Goal: Information Seeking & Learning: Learn about a topic

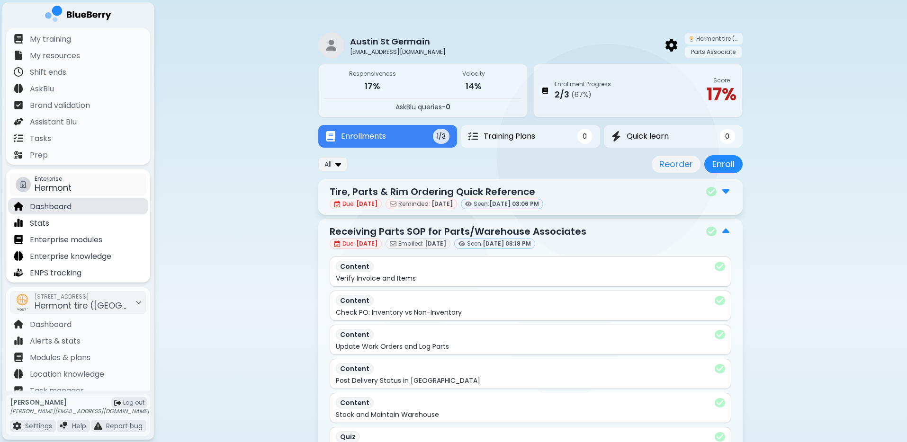
click at [61, 209] on p "Dashboard" at bounding box center [51, 206] width 42 height 11
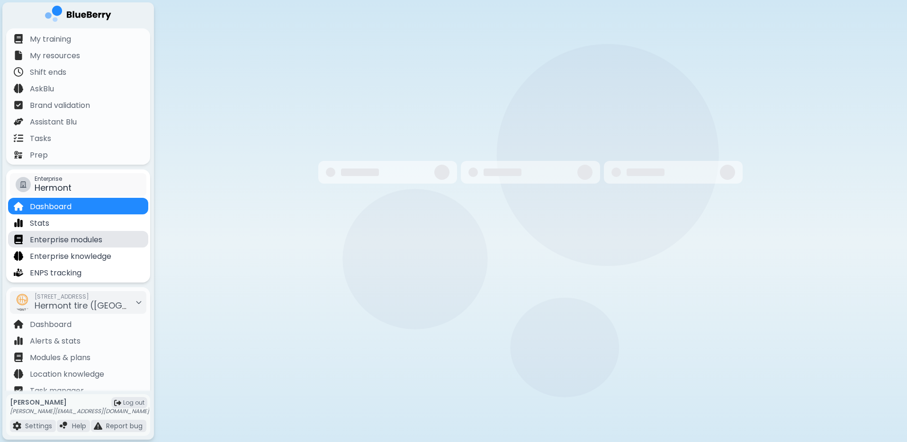
click at [88, 245] on p "Enterprise modules" at bounding box center [66, 239] width 72 height 11
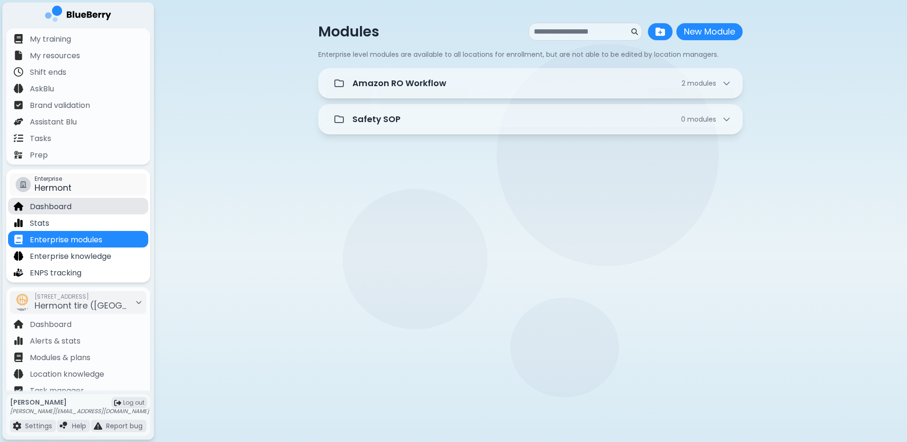
click at [91, 208] on div "Dashboard" at bounding box center [78, 206] width 140 height 17
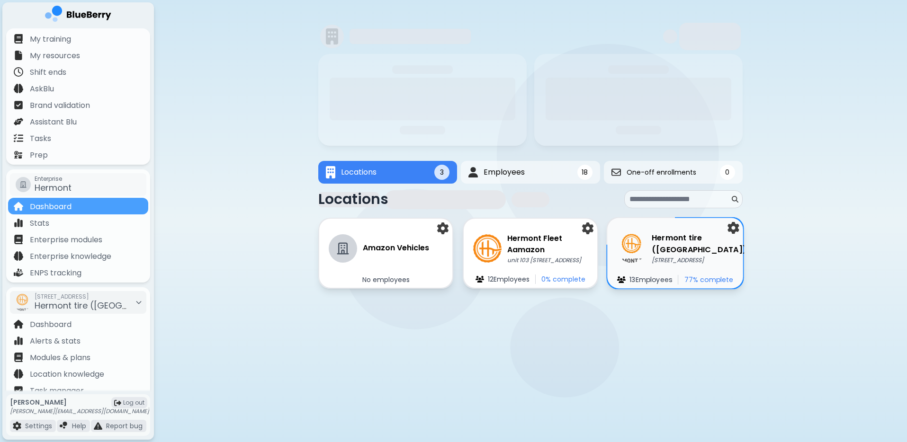
click at [675, 243] on h3 "Hermont tire ([GEOGRAPHIC_DATA])" at bounding box center [699, 244] width 95 height 23
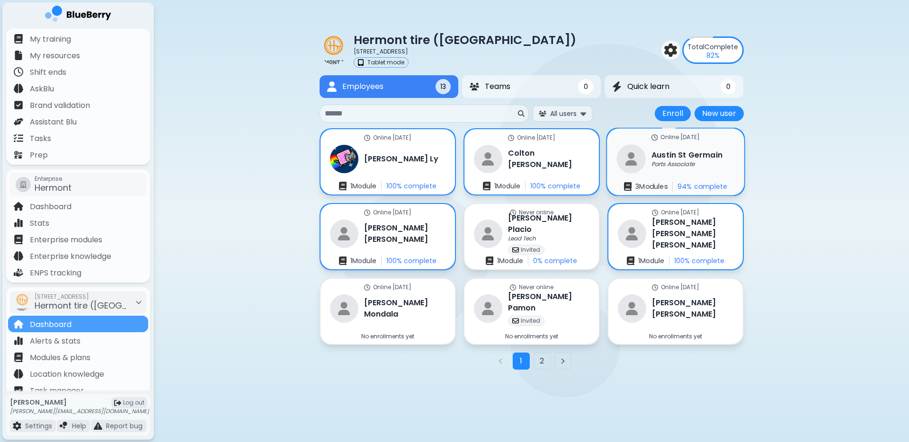
click at [698, 169] on div "Austin St Germain Parts Associate" at bounding box center [670, 158] width 106 height 29
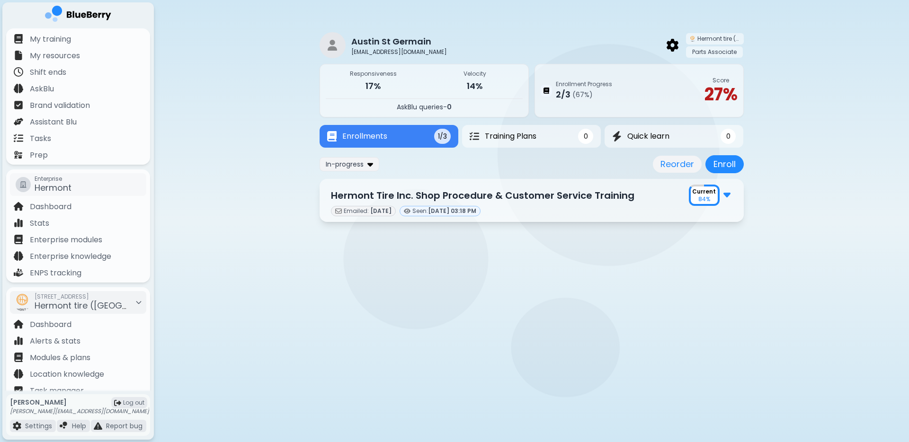
click at [717, 196] on div "Current 84 %" at bounding box center [704, 196] width 27 height 18
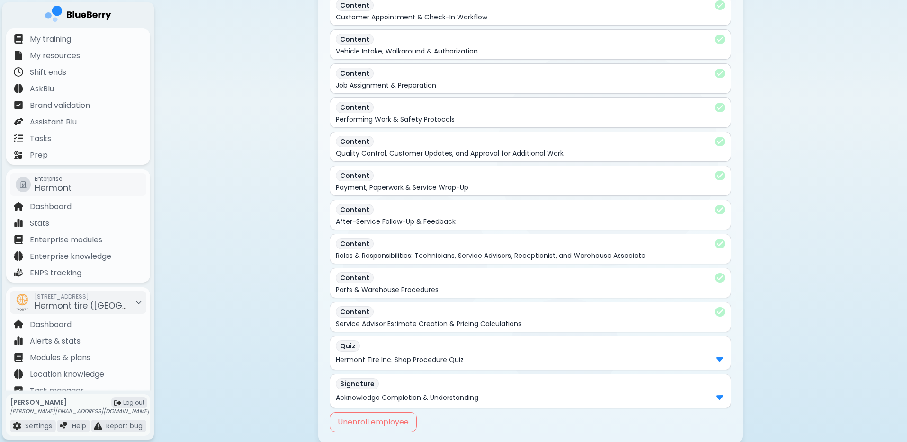
scroll to position [291, 0]
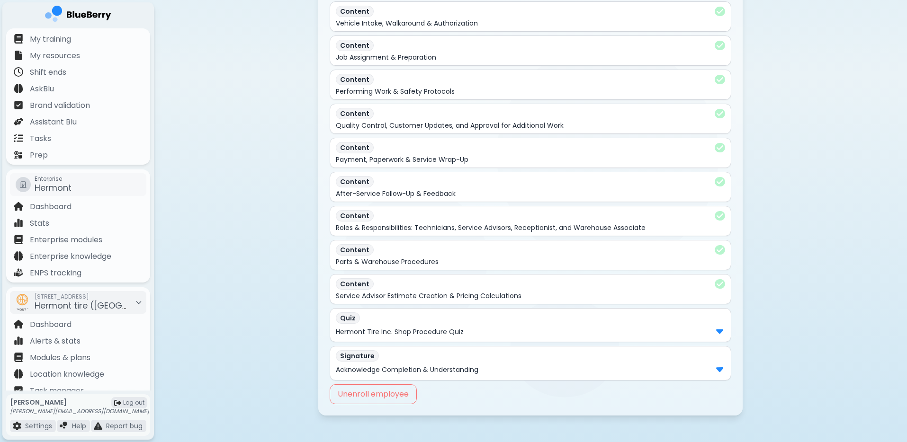
click at [636, 326] on div "Hermont Tire Inc. Shop Procedure Quiz" at bounding box center [530, 332] width 389 height 12
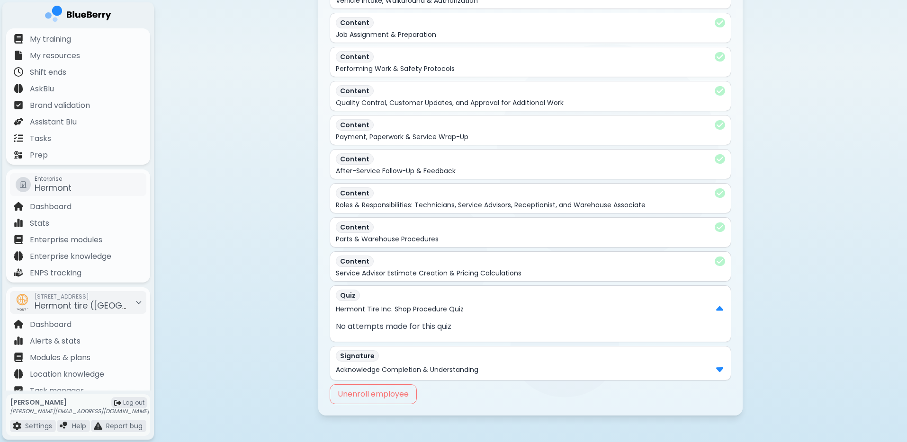
click at [672, 364] on div "Acknowledge Completion & Understanding" at bounding box center [530, 370] width 389 height 12
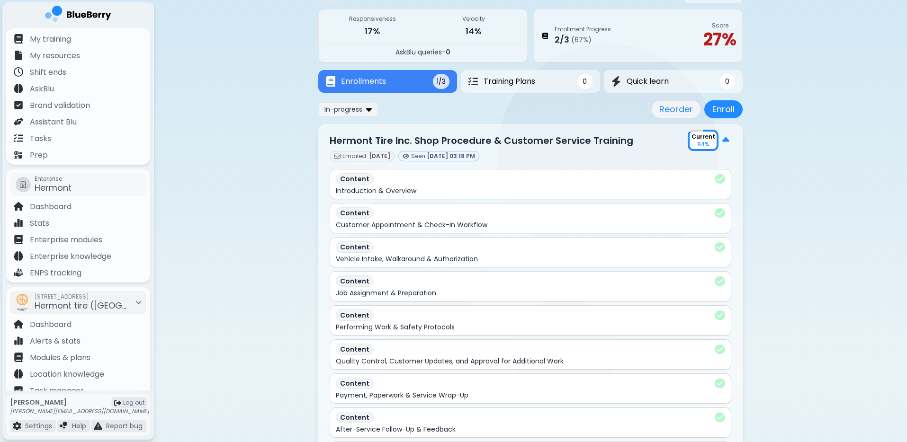
scroll to position [0, 0]
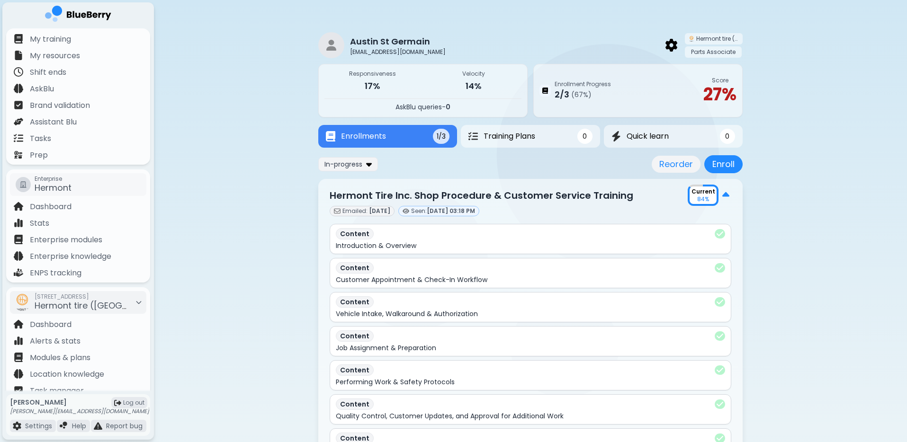
click at [729, 199] on div "Current 84 %" at bounding box center [710, 195] width 44 height 21
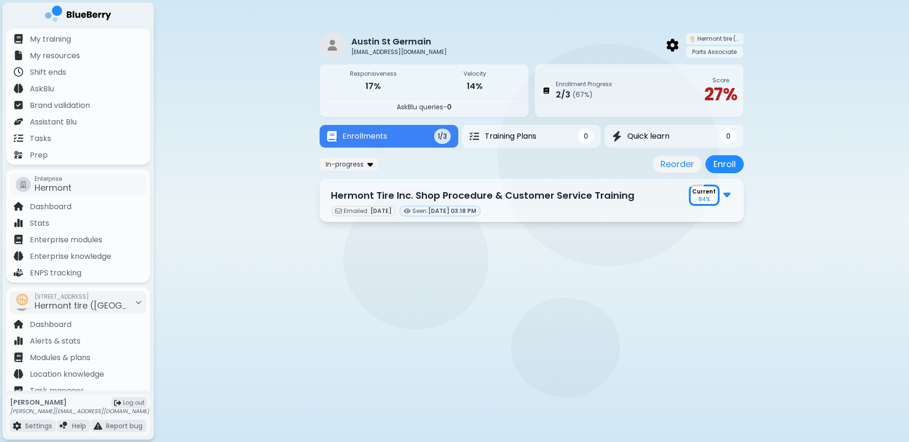
drag, startPoint x: 561, startPoint y: 97, endPoint x: 619, endPoint y: 97, distance: 57.8
click at [612, 97] on div "2 / 3 ( 67 %)" at bounding box center [584, 94] width 56 height 13
click at [619, 97] on div "Enrollment Progress 2 / 3 ( 67 %) Score 27 %" at bounding box center [639, 91] width 209 height 54
click at [343, 158] on div "In-progress" at bounding box center [350, 164] width 60 height 14
click at [353, 180] on button "All" at bounding box center [350, 183] width 54 height 14
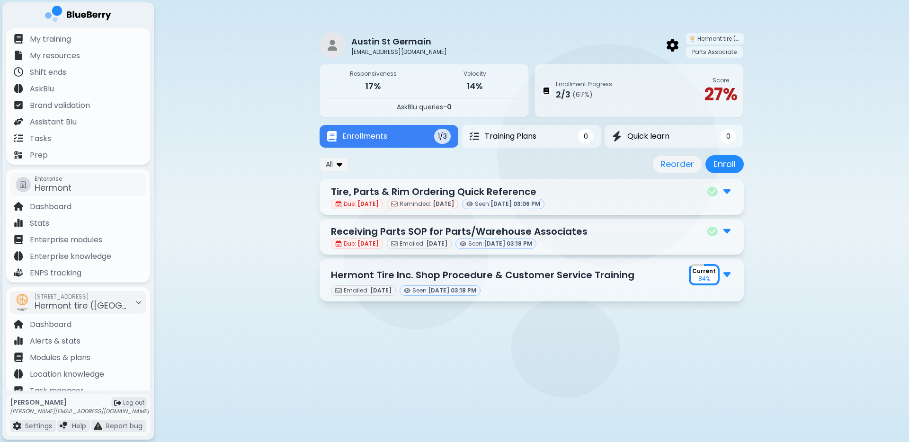
click at [609, 230] on div "Receiving Parts SOP for Parts/Warehouse Associates" at bounding box center [532, 232] width 402 height 14
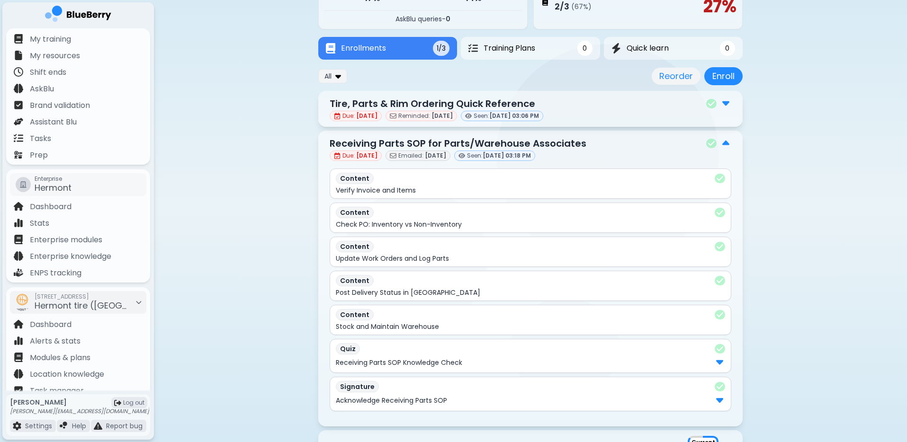
scroll to position [146, 0]
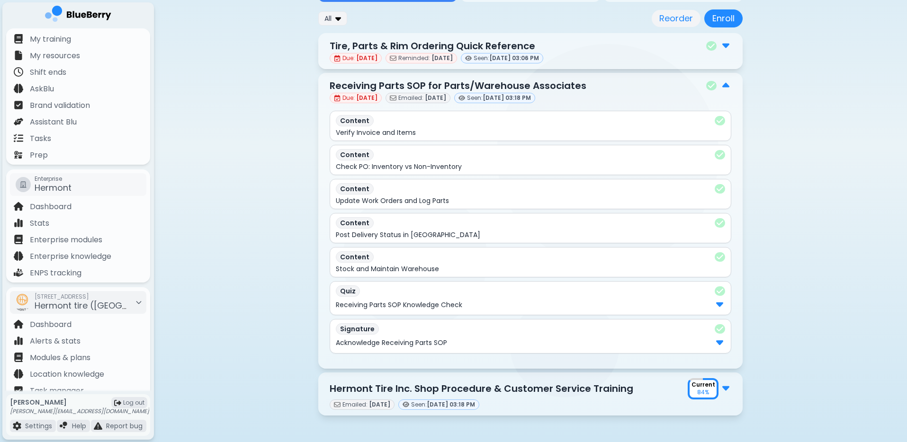
click at [490, 301] on div "Receiving Parts SOP Knowledge Check" at bounding box center [530, 305] width 389 height 12
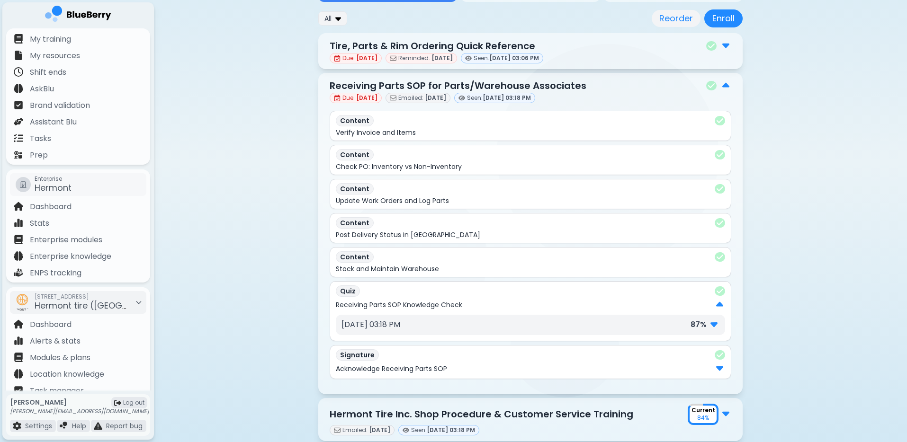
click at [563, 61] on div "Due: [DATE] Reminded: [DATE] Seen: [DATE] 03:06 PM" at bounding box center [531, 58] width 402 height 10
click at [594, 53] on div "Due: [DATE] Reminded: [DATE] Seen: [DATE] 03:06 PM" at bounding box center [531, 58] width 402 height 10
click at [727, 46] on img at bounding box center [725, 45] width 7 height 12
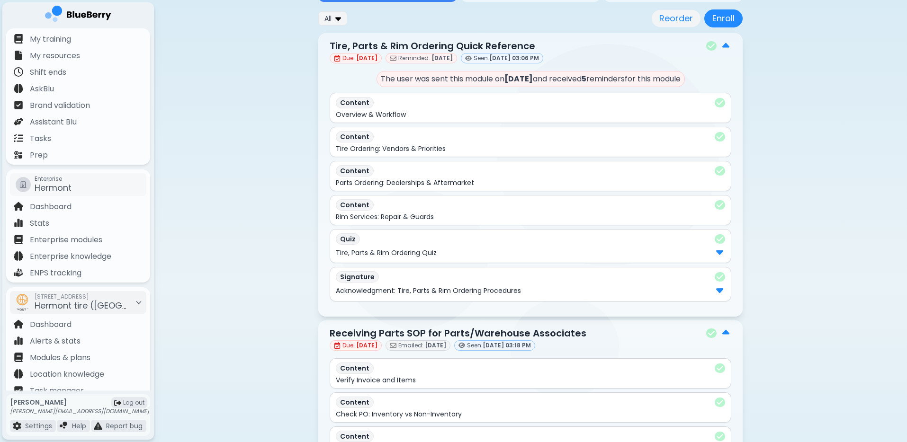
click at [455, 251] on div "Tire, Parts & Rim Ordering Quiz" at bounding box center [530, 253] width 389 height 12
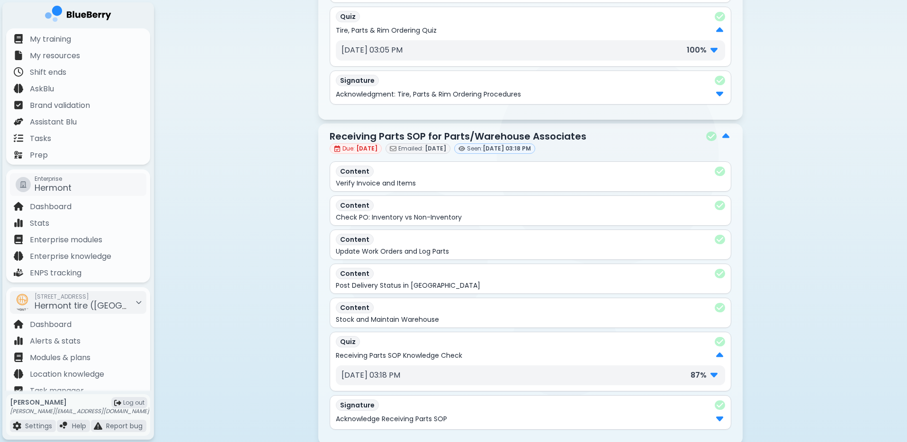
scroll to position [445, 0]
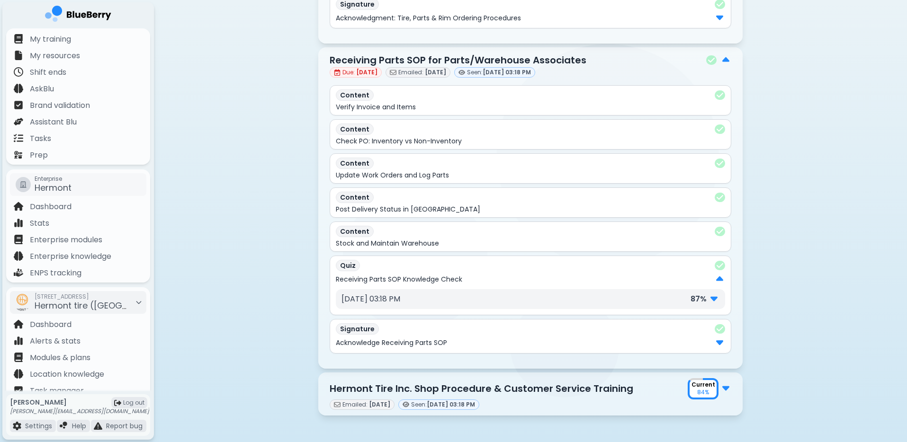
click at [647, 378] on div "Hermont Tire Inc. Shop Procedure & Customer Service Training Current 84 %" at bounding box center [531, 388] width 402 height 21
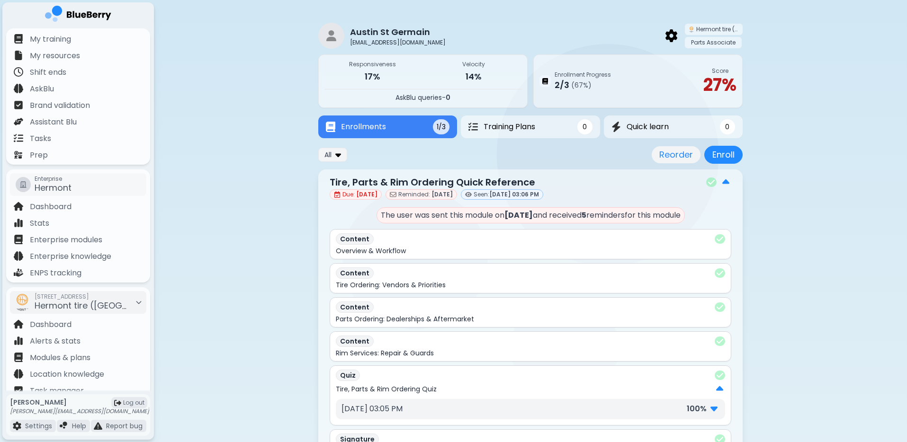
scroll to position [0, 0]
